Goal: Task Accomplishment & Management: Use online tool/utility

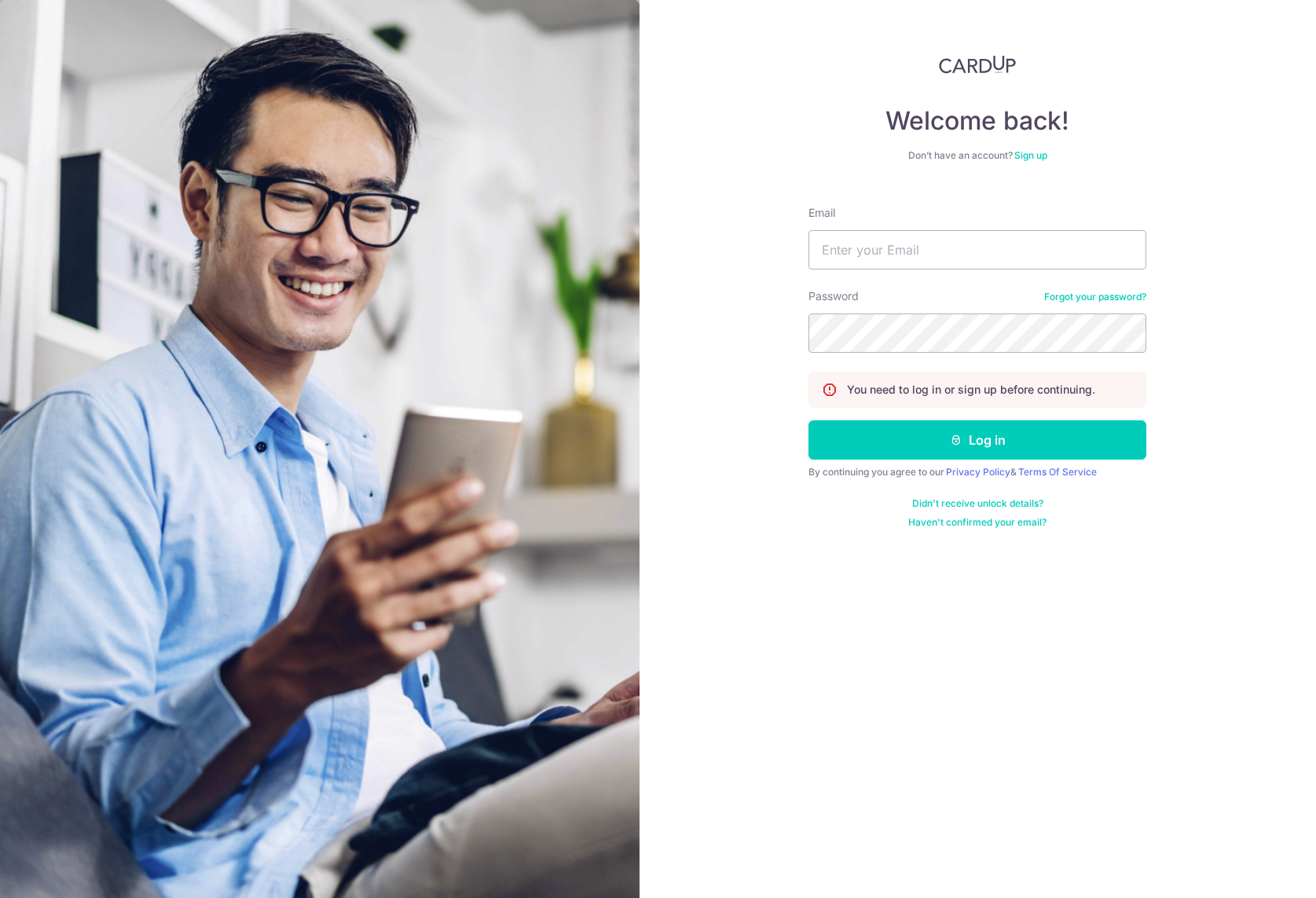
type input "[PERSON_NAME][EMAIL_ADDRESS][DOMAIN_NAME]"
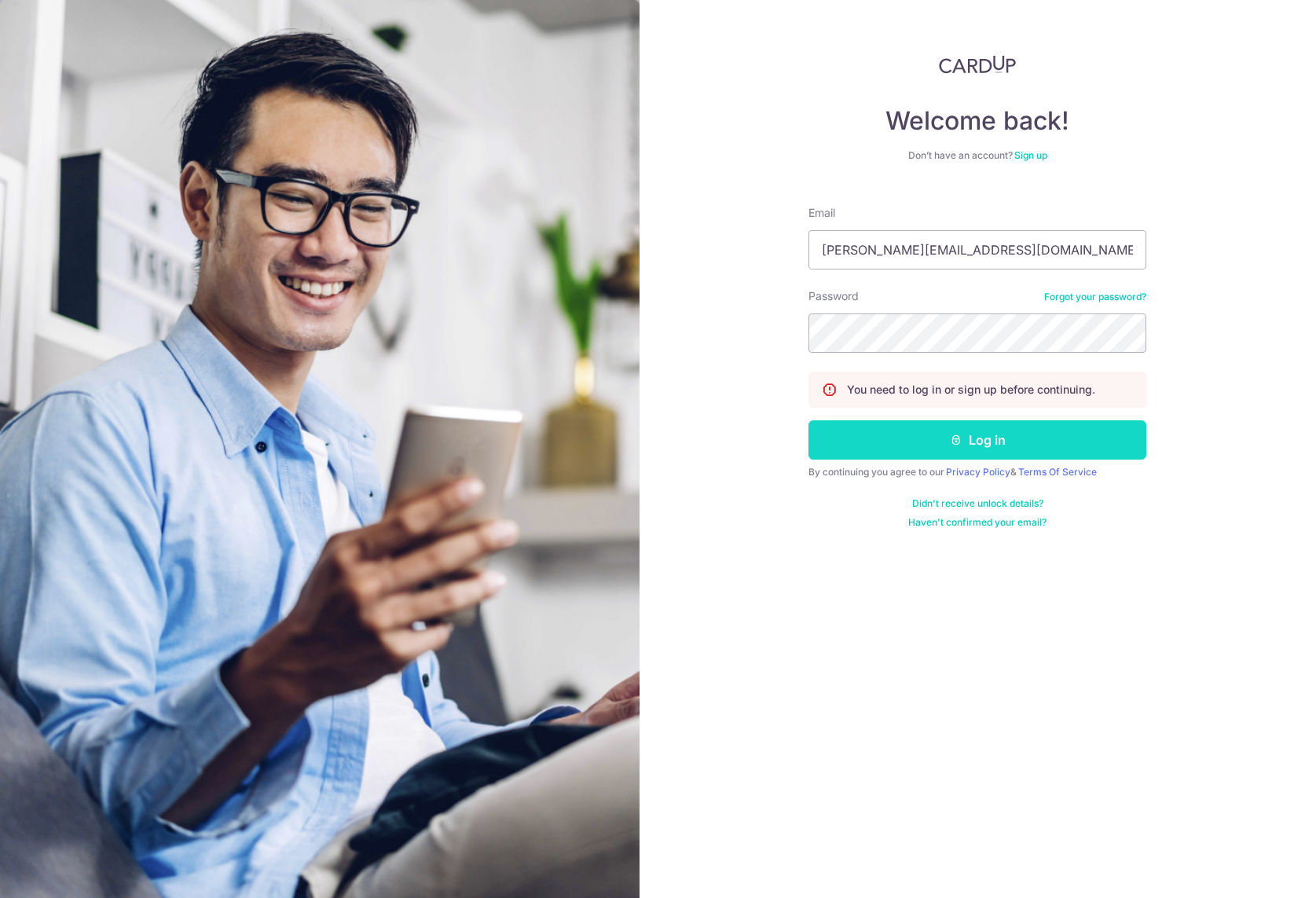
click at [922, 436] on button "Log in" at bounding box center [977, 440] width 338 height 39
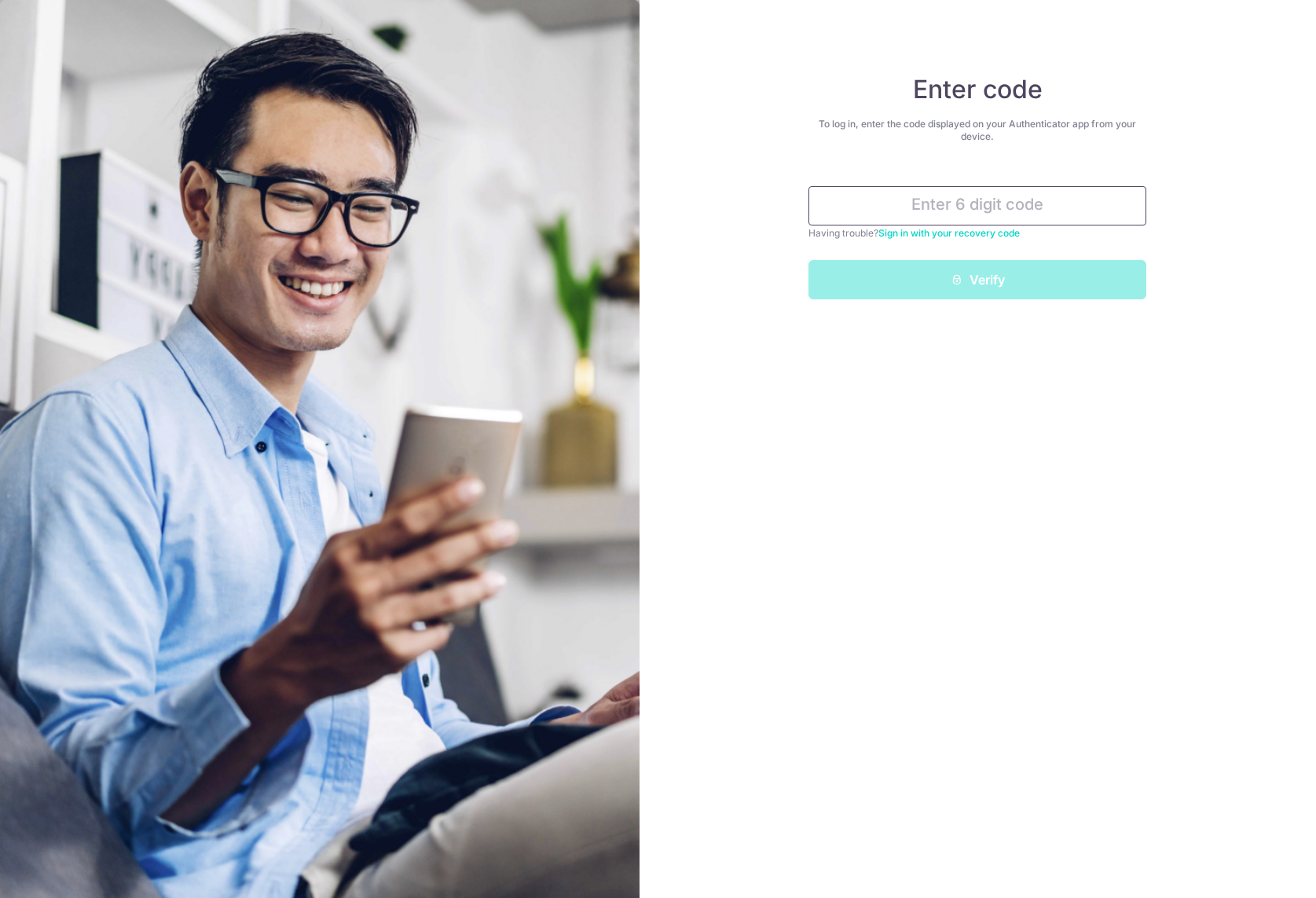
click at [987, 199] on input "text" at bounding box center [977, 206] width 338 height 39
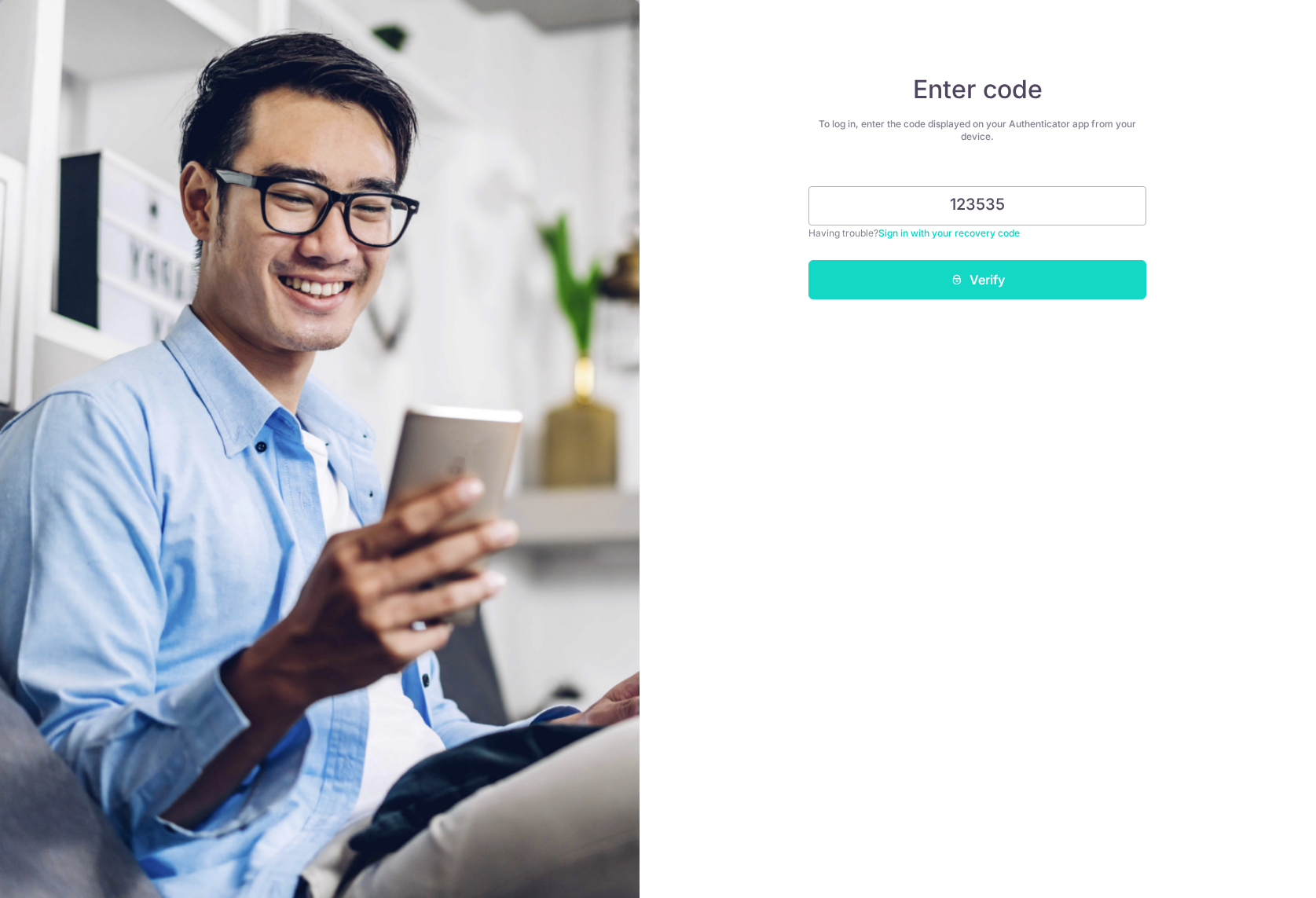
type input "123535"
click at [966, 272] on button "Verify" at bounding box center [977, 280] width 338 height 39
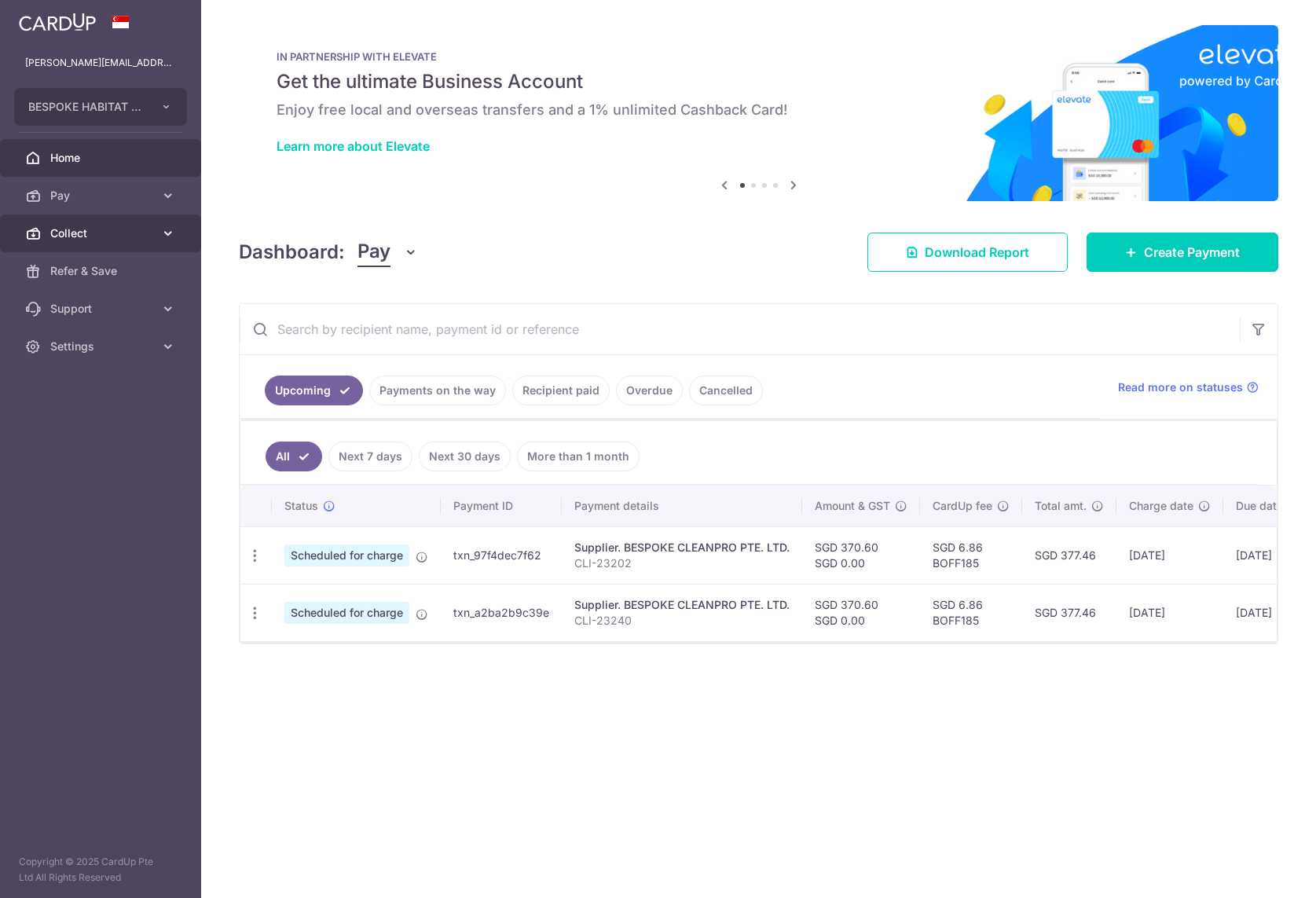
click at [137, 243] on link "Collect" at bounding box center [100, 233] width 201 height 37
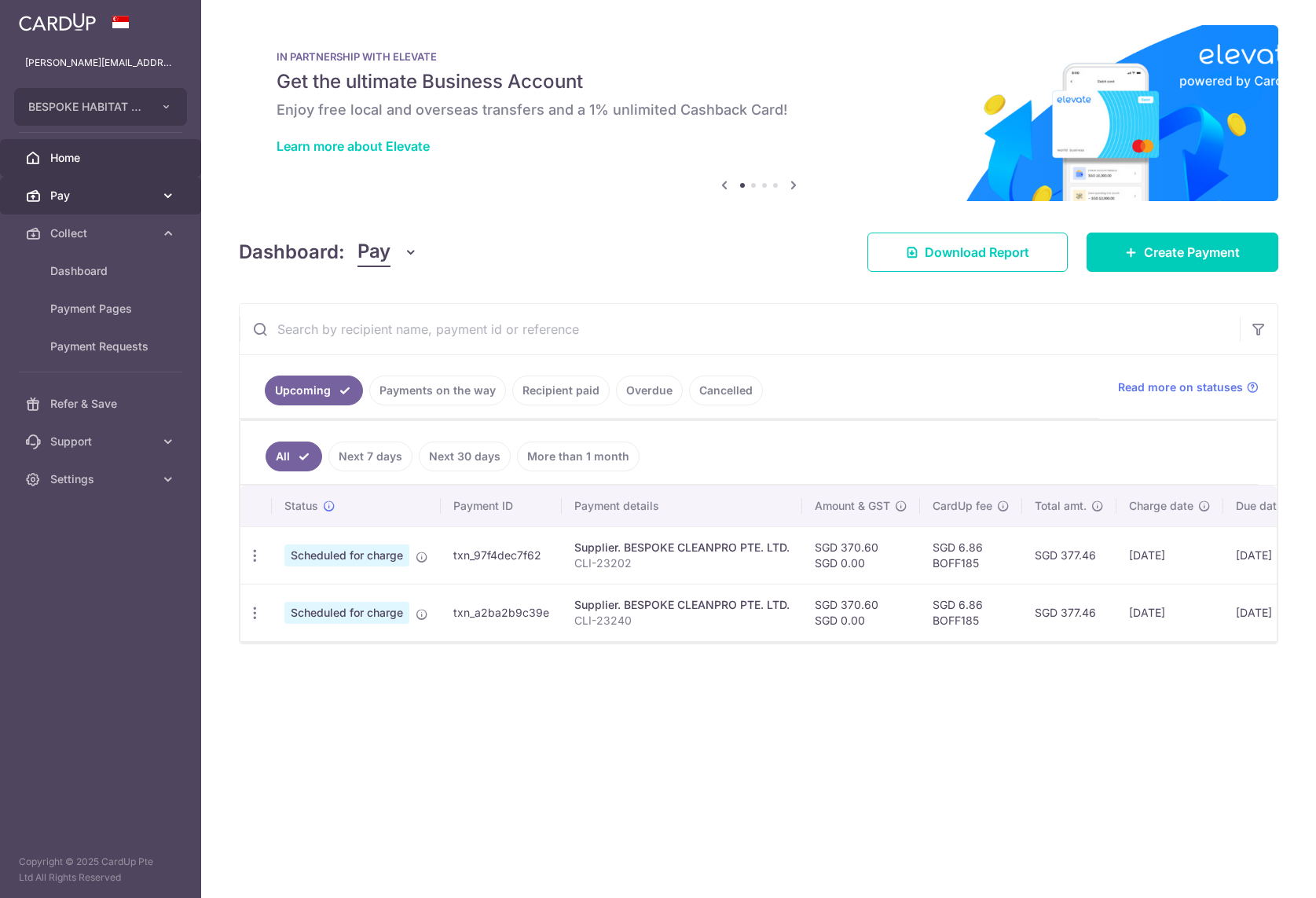
click at [123, 183] on link "Pay" at bounding box center [100, 196] width 201 height 37
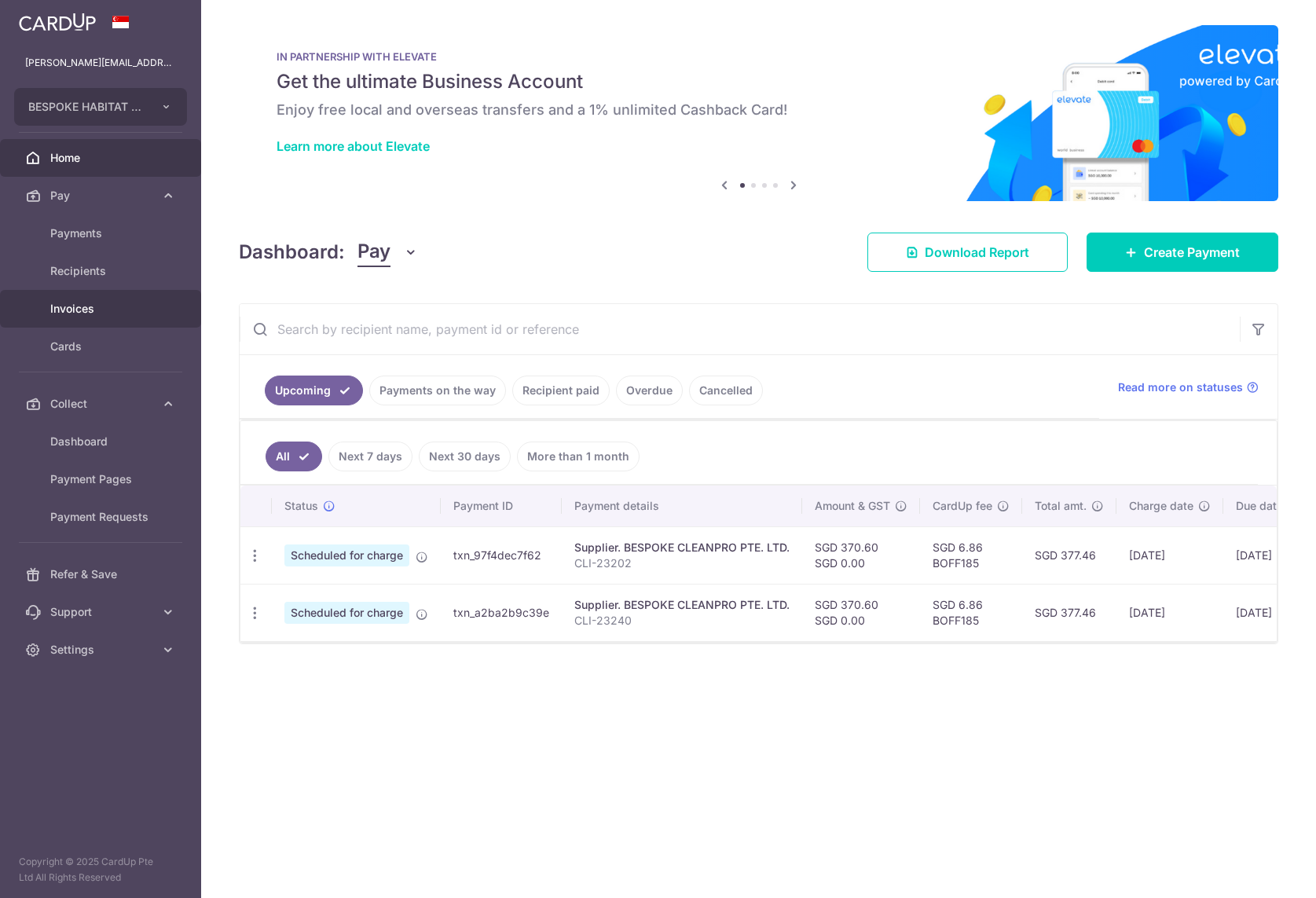
click at [73, 310] on span "Invoices" at bounding box center [102, 308] width 104 height 16
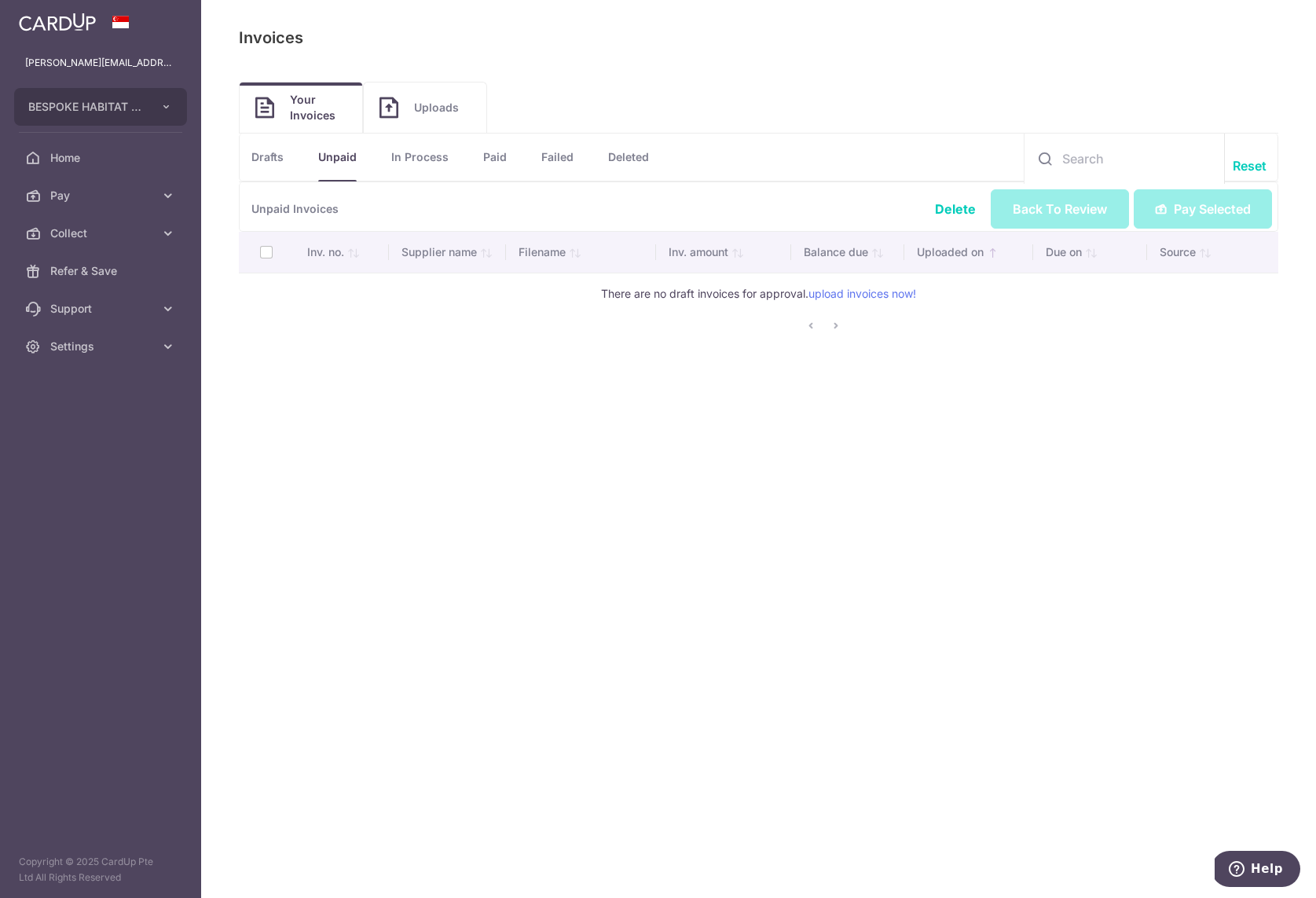
click at [421, 115] on link "Uploads" at bounding box center [424, 108] width 123 height 51
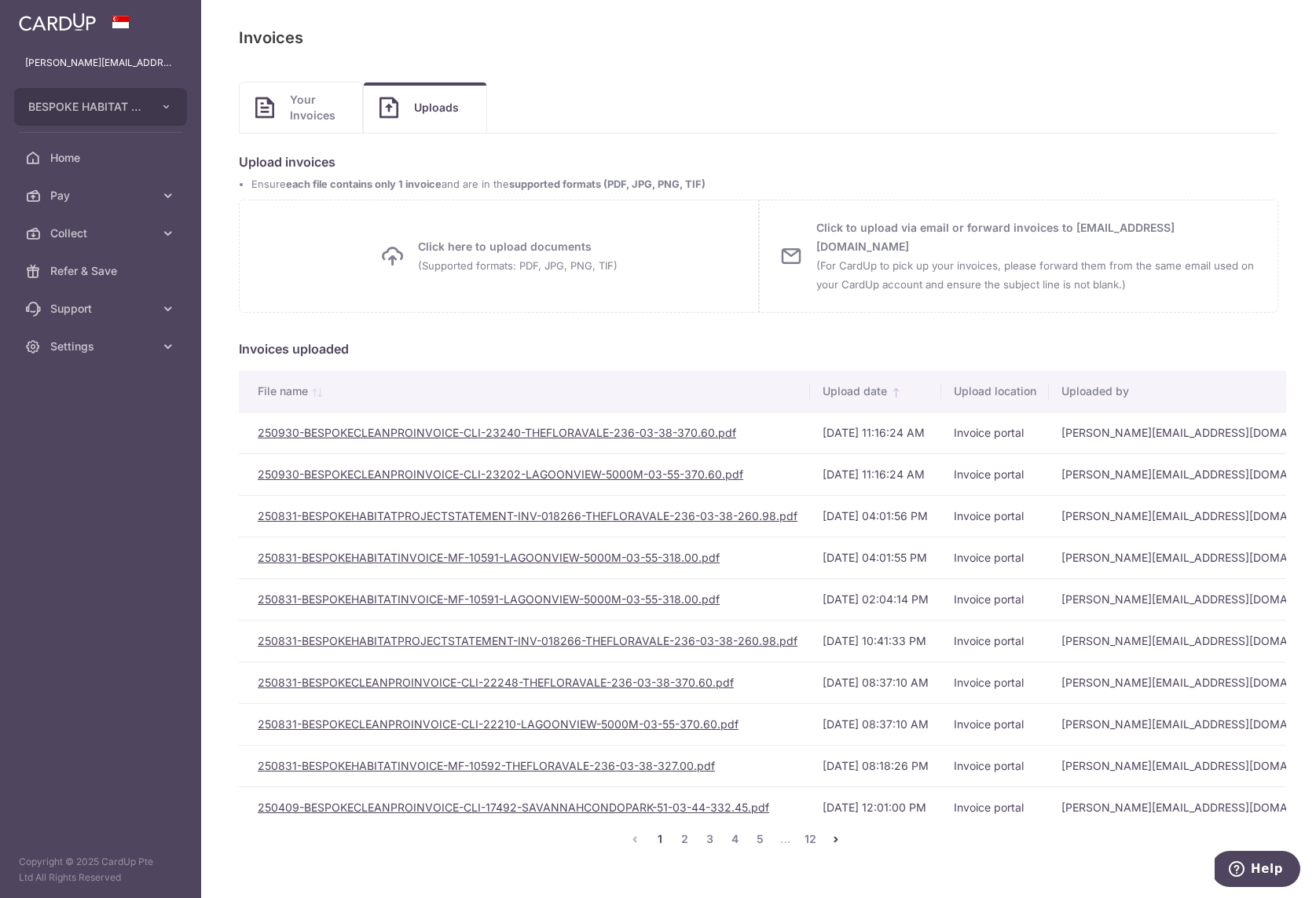
click at [549, 254] on span "Click here to upload documents (Supported formats: PDF, JPG, PNG, TIF)" at bounding box center [517, 256] width 200 height 37
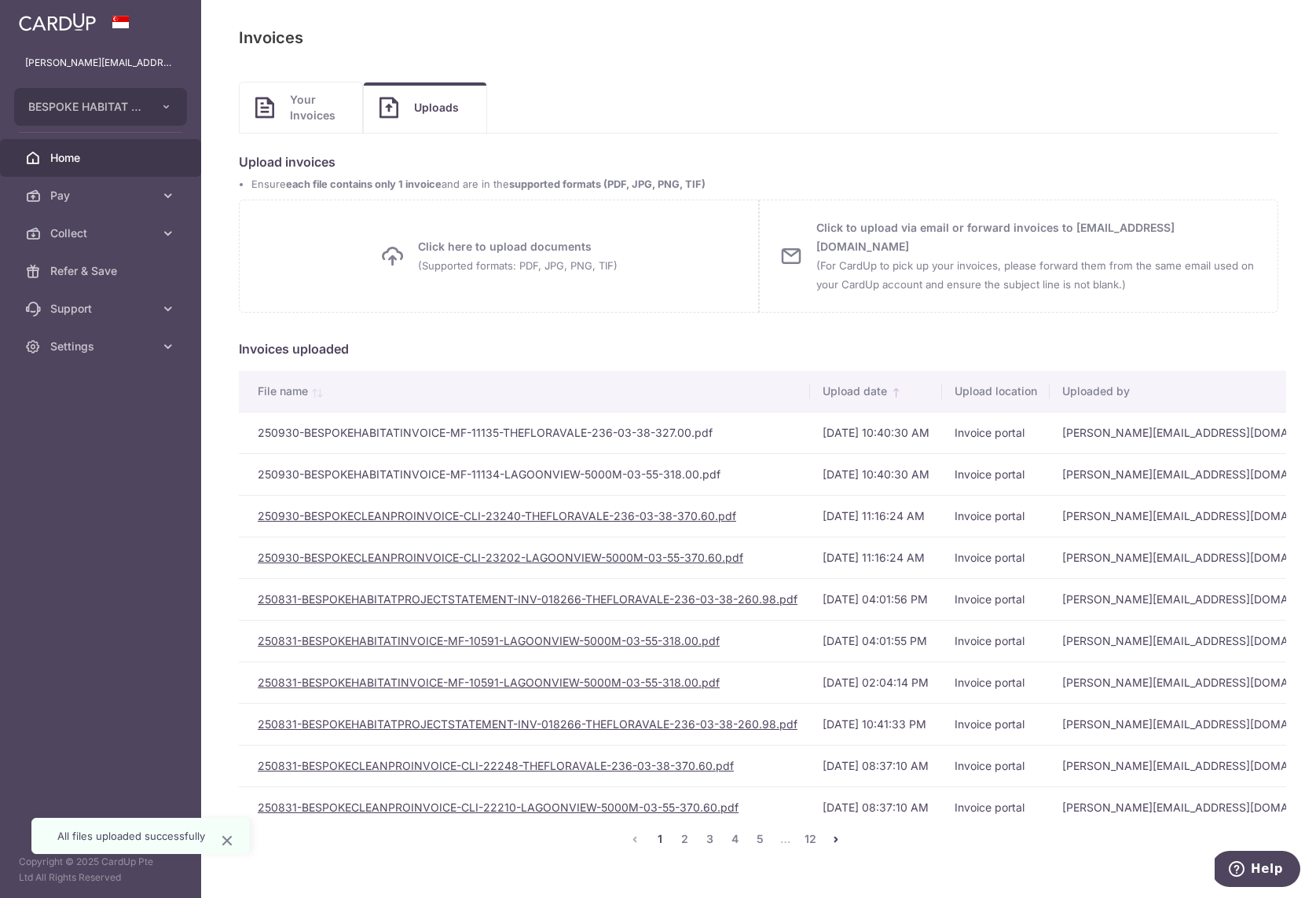
click at [59, 149] on link "Home" at bounding box center [100, 157] width 201 height 37
